Goal: Use online tool/utility: Utilize a website feature to perform a specific function

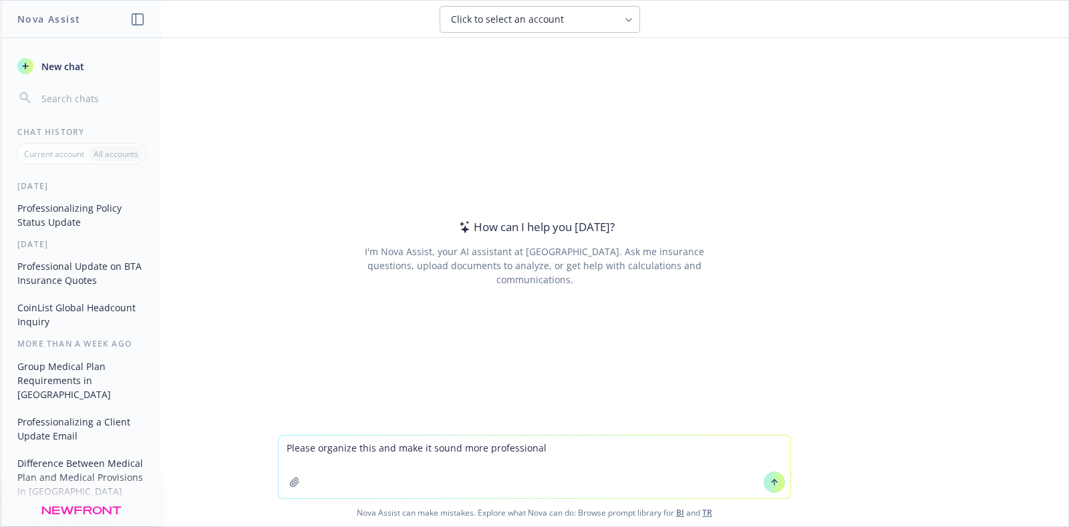
type textarea "Please organize this and make it sound more professional:"
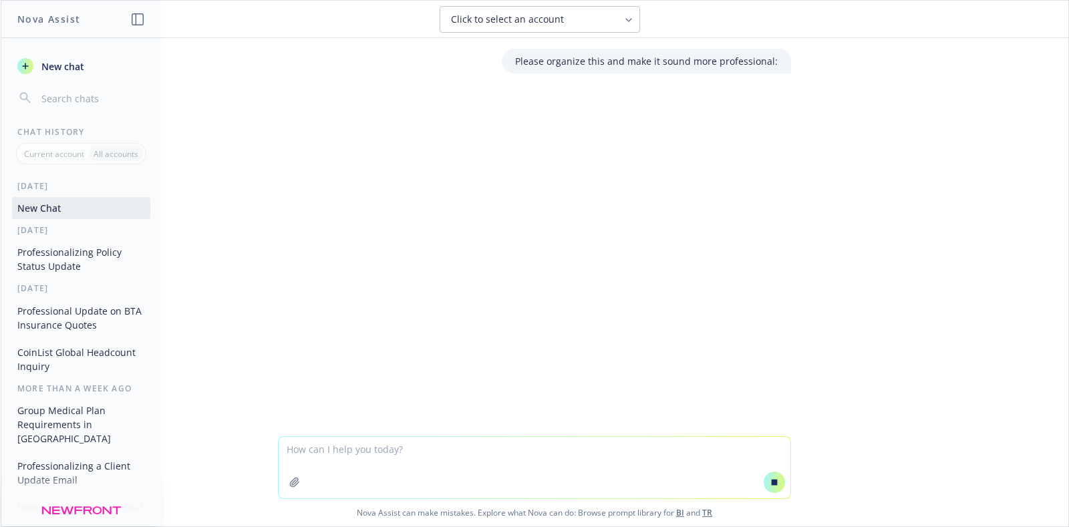
click at [764, 480] on button at bounding box center [774, 482] width 21 height 21
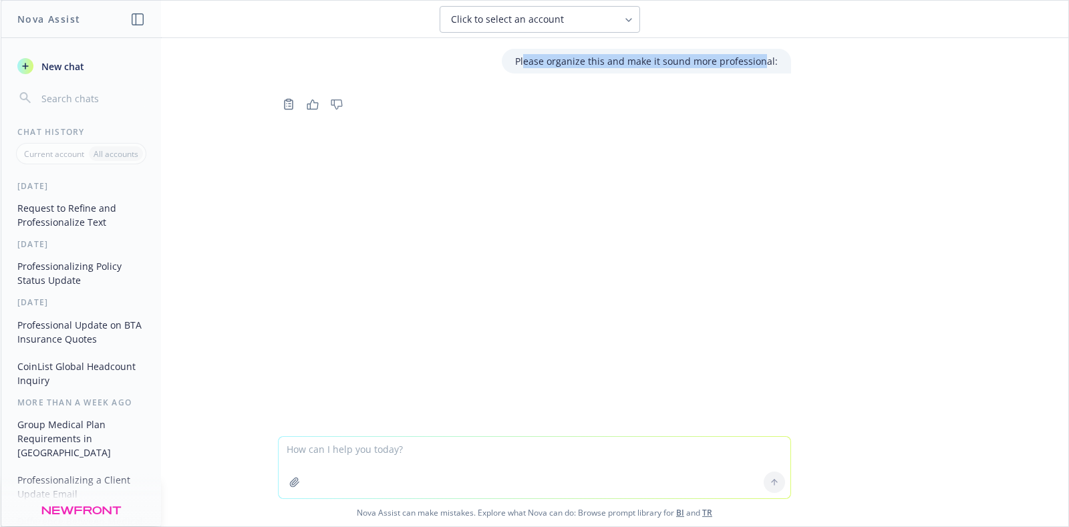
drag, startPoint x: 559, startPoint y: 64, endPoint x: 771, endPoint y: 78, distance: 212.2
click at [763, 51] on div "Please organize this and make it sound more professional:" at bounding box center [646, 61] width 289 height 25
click at [762, 151] on div at bounding box center [534, 159] width 1046 height 16
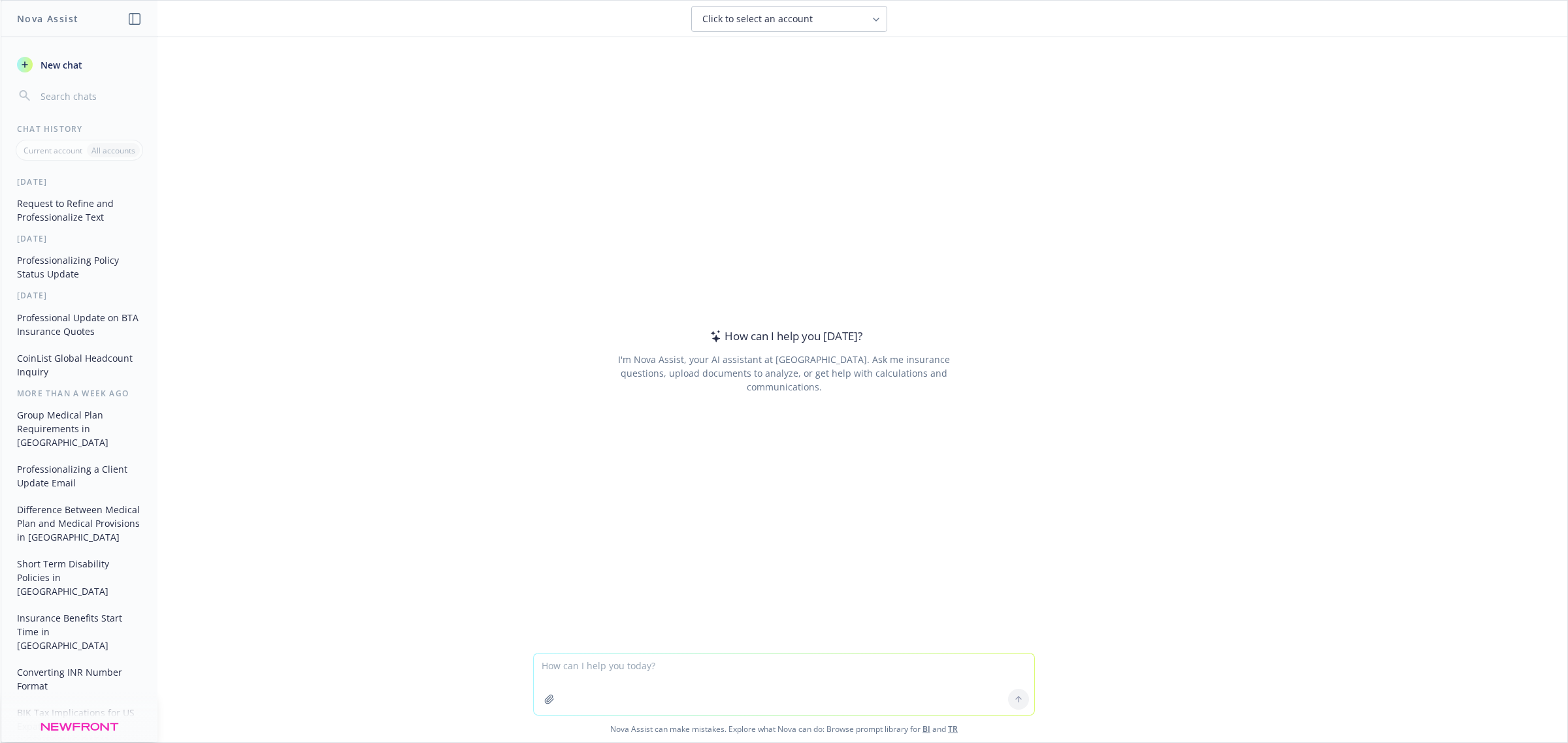
click at [691, 668] on textarea at bounding box center [784, 684] width 501 height 62
click at [755, 674] on textarea at bounding box center [784, 684] width 501 height 62
paste textarea "We don't reccomends Zurich due to their limited offerings available in [US_STAT…"
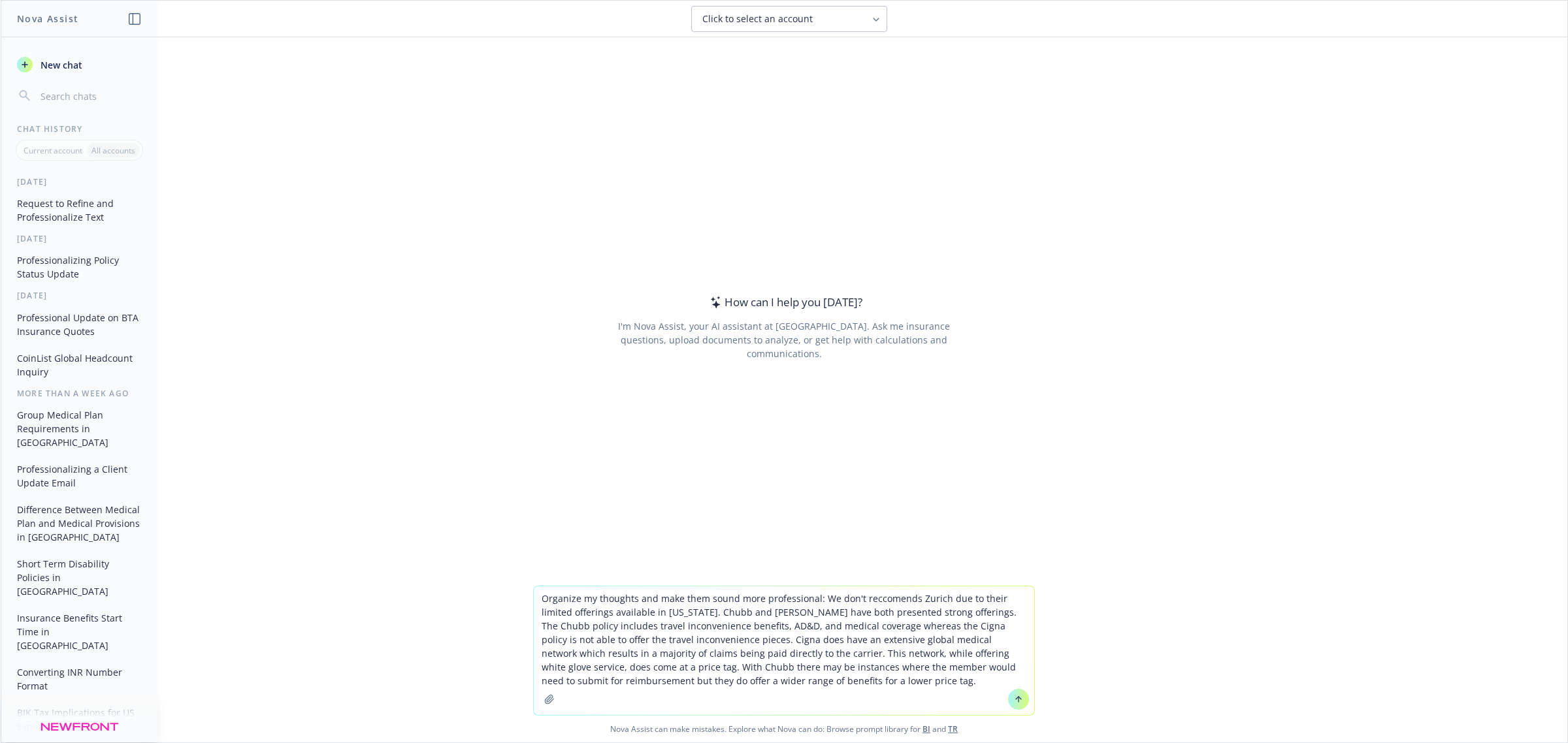
click at [928, 668] on textarea "Organize my thoughts and make them sound more professional: We don't reccomends…" at bounding box center [784, 651] width 501 height 129
type textarea "Organize my thoughts and make them sound more professional: We don't reccomends…"
click at [1014, 701] on icon at bounding box center [1018, 699] width 9 height 9
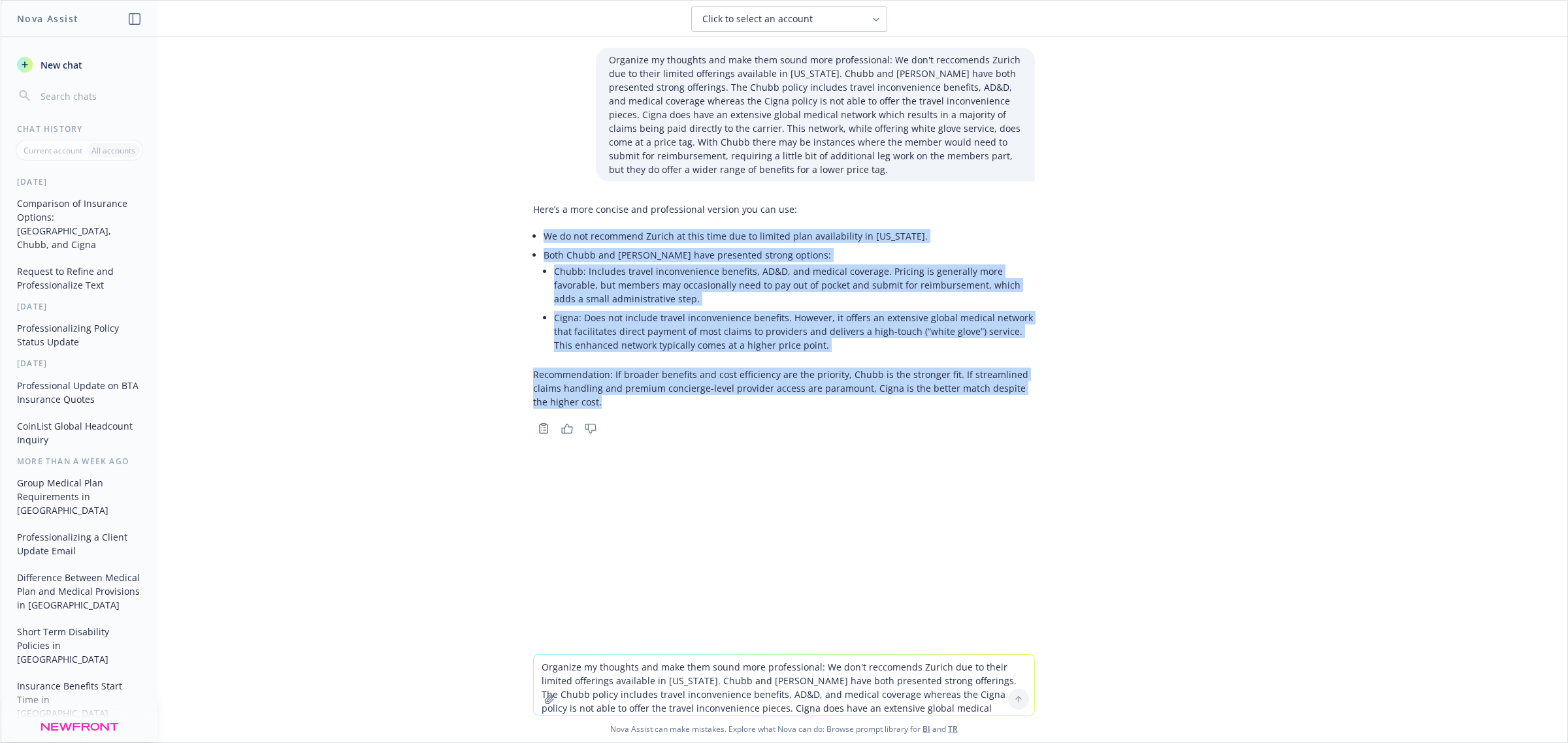
drag, startPoint x: 582, startPoint y: 403, endPoint x: 511, endPoint y: 242, distance: 176.0
click at [511, 242] on div "Organize my thoughts and make them sound more professional: We don't reccomends…" at bounding box center [784, 345] width 1567 height 617
copy div "We do not recommend Zurich at this time due to limited plan availability in [US…"
